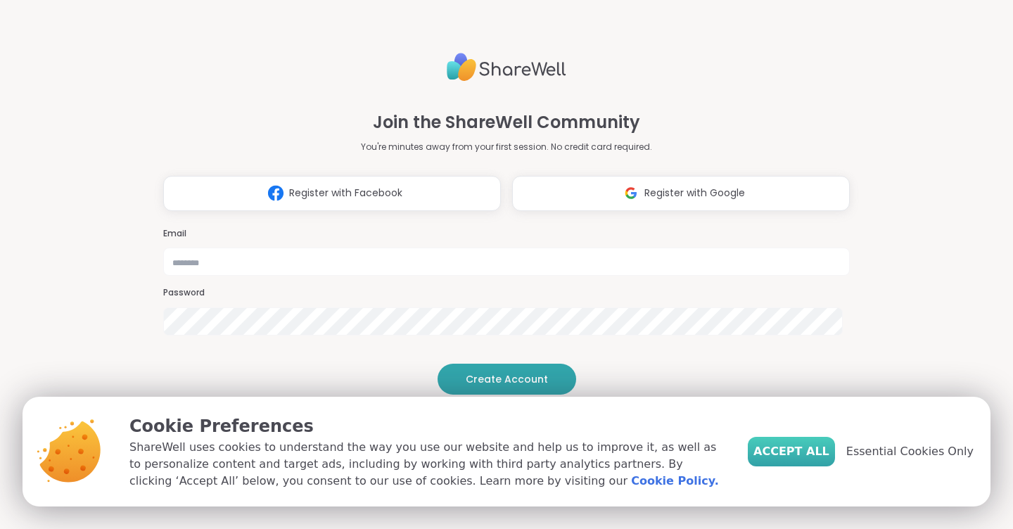
click at [794, 451] on span "Accept All" at bounding box center [792, 451] width 76 height 17
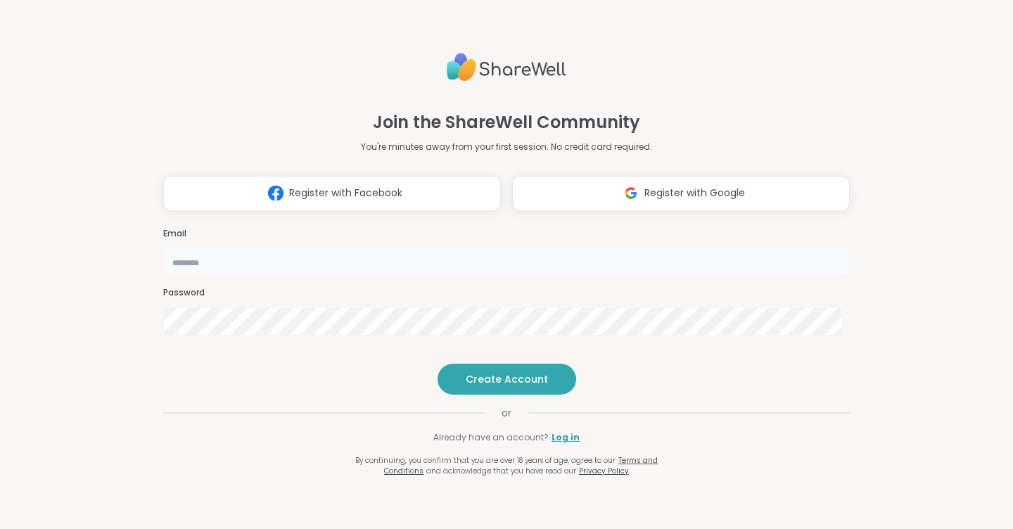
click at [438, 248] on input "email" at bounding box center [506, 262] width 687 height 28
type input "**********"
